Goal: Task Accomplishment & Management: Manage account settings

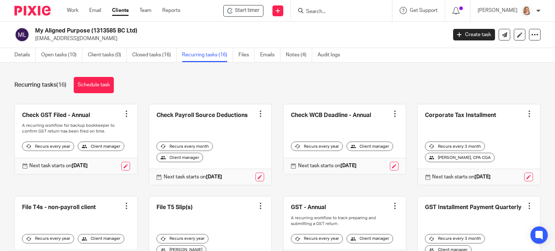
click at [317, 14] on input "Search" at bounding box center [337, 12] width 65 height 7
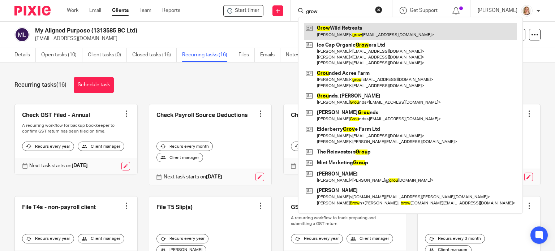
type input "grow"
click at [350, 33] on link at bounding box center [410, 31] width 213 height 17
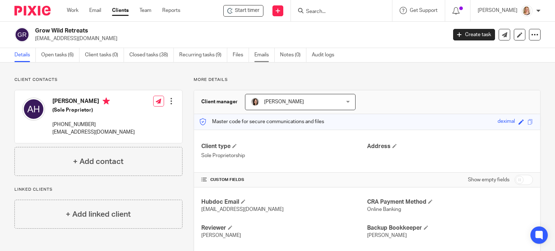
click at [263, 52] on link "Emails" at bounding box center [264, 55] width 20 height 14
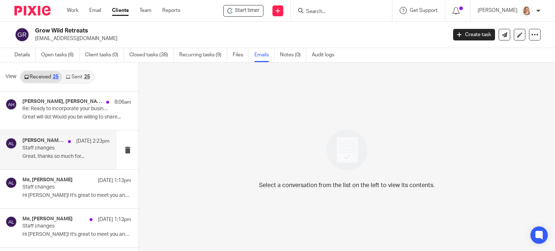
click at [83, 152] on div "Adrienne hollings, Me, Alicia Loewen Sep 16 2:23pm Staff changes Great, thanks …" at bounding box center [65, 150] width 87 height 24
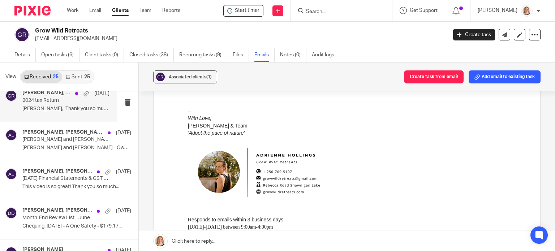
scroll to position [470, 0]
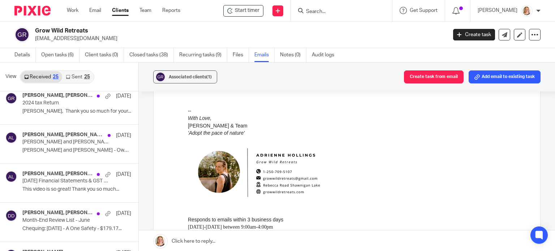
click at [88, 75] on div "25" at bounding box center [87, 76] width 6 height 5
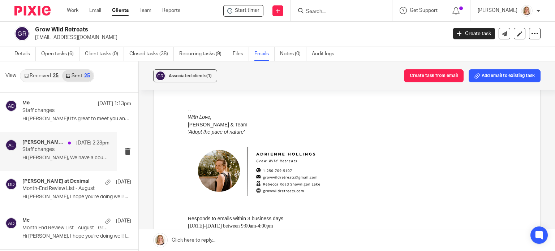
scroll to position [72, 0]
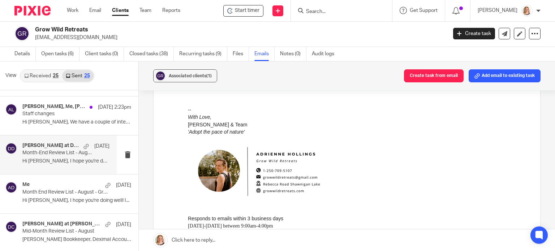
click at [52, 170] on div "Danielle at Deximal Sep 5 Month-End Review List - August Hi Adrienne, I hope yo…" at bounding box center [58, 154] width 117 height 39
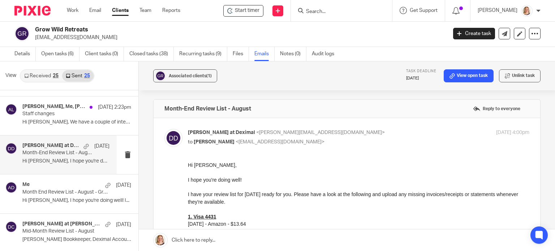
scroll to position [0, 0]
click at [51, 144] on h4 "Danielle at Deximal" at bounding box center [50, 146] width 57 height 6
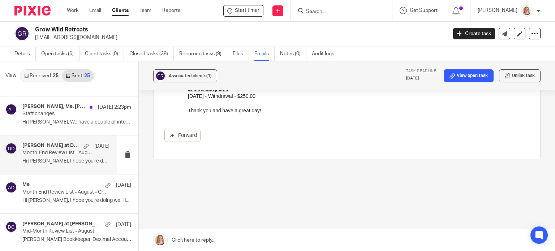
scroll to position [151, 0]
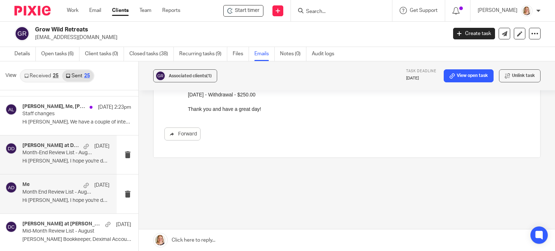
click at [65, 192] on p "Month End Review List - August - Grow Wild Retreats" at bounding box center [57, 192] width 70 height 6
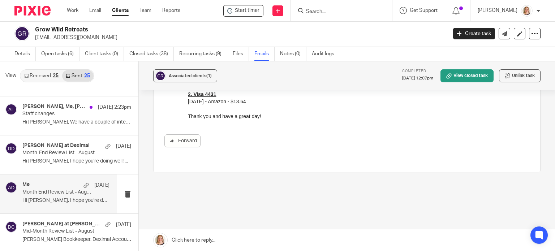
scroll to position [166, 0]
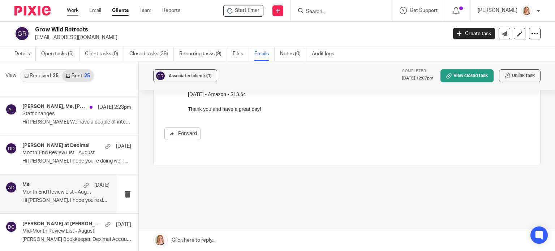
click at [69, 7] on link "Work" at bounding box center [73, 10] width 12 height 7
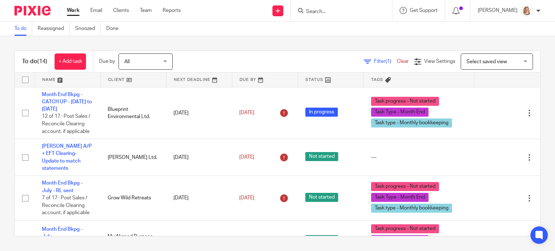
click at [138, 77] on link at bounding box center [133, 80] width 65 height 14
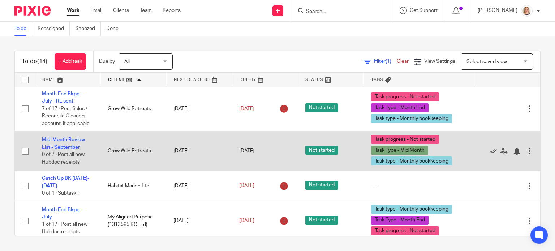
scroll to position [287, 0]
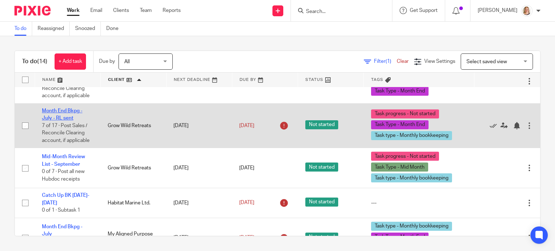
click at [72, 121] on link "Month End Bkpg - July - RL sent" at bounding box center [62, 114] width 40 height 12
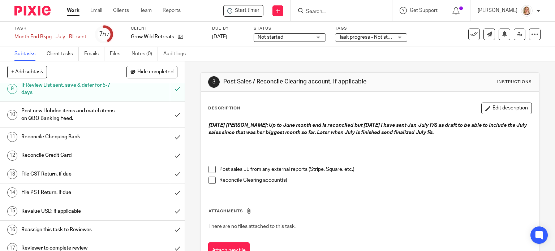
scroll to position [198, 0]
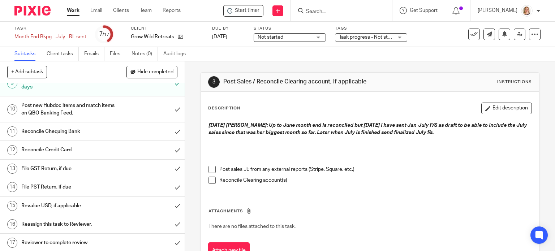
click at [75, 14] on link "Work" at bounding box center [73, 10] width 13 height 7
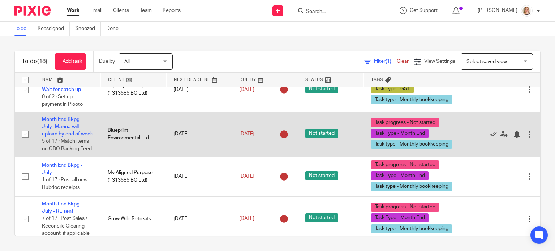
scroll to position [144, 0]
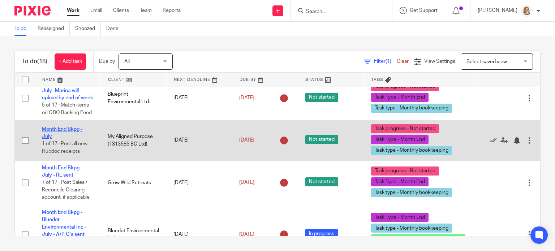
click at [80, 138] on link "Month End Bkpg - July" at bounding box center [62, 133] width 40 height 12
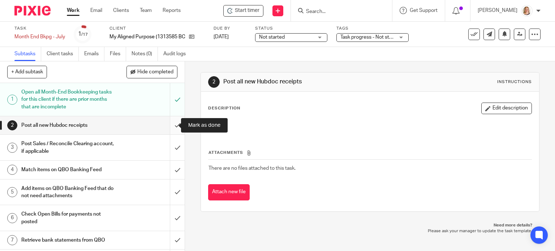
click at [170, 127] on input "submit" at bounding box center [92, 125] width 185 height 18
